Goal: Check status: Check status

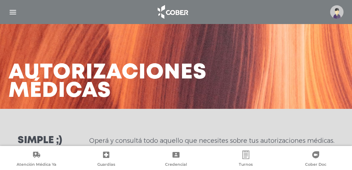
scroll to position [313, 0]
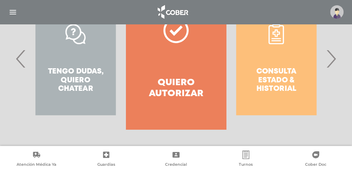
click at [335, 63] on span "›" at bounding box center [331, 59] width 14 height 38
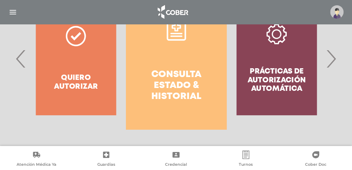
click at [187, 70] on h4 "Consulta estado & historial" at bounding box center [176, 85] width 75 height 33
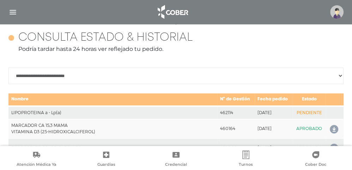
scroll to position [313, 0]
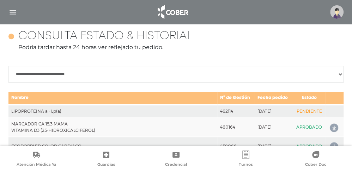
click at [330, 11] on img at bounding box center [336, 11] width 13 height 13
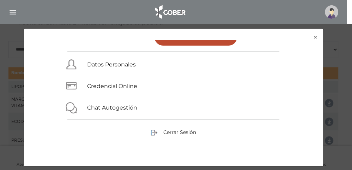
scroll to position [384, 0]
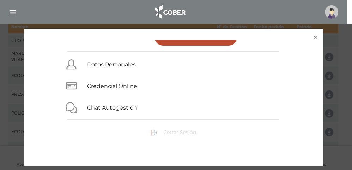
click at [191, 129] on span "Cerrar Sesión" at bounding box center [179, 132] width 33 height 6
